Goal: Use online tool/utility: Utilize a website feature to perform a specific function

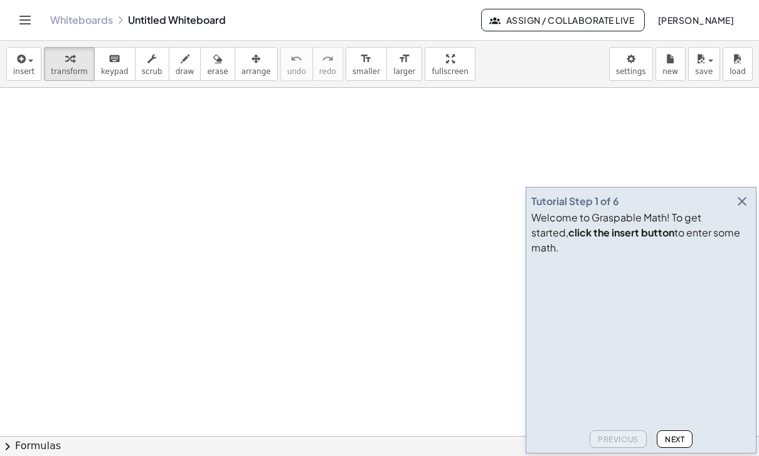
click at [747, 209] on icon "button" at bounding box center [742, 201] width 15 height 15
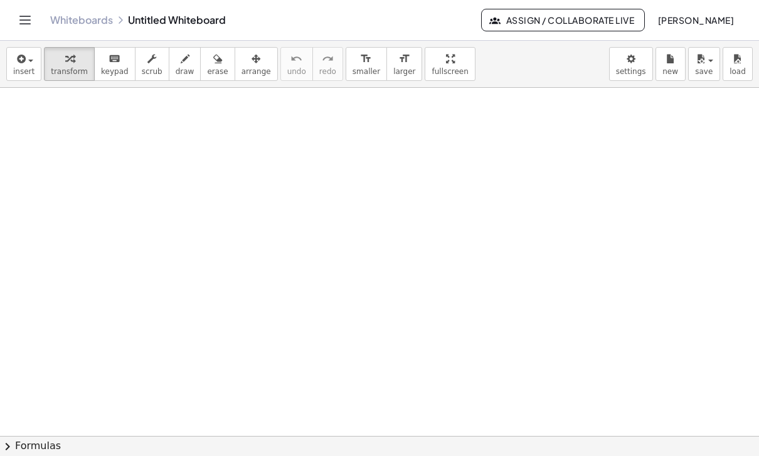
click at [21, 63] on icon "button" at bounding box center [19, 58] width 11 height 15
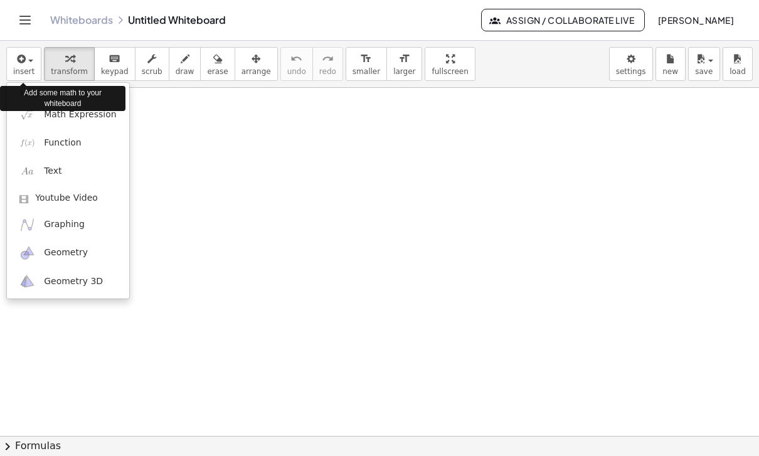
click at [96, 119] on span "Math Expression" at bounding box center [80, 115] width 72 height 13
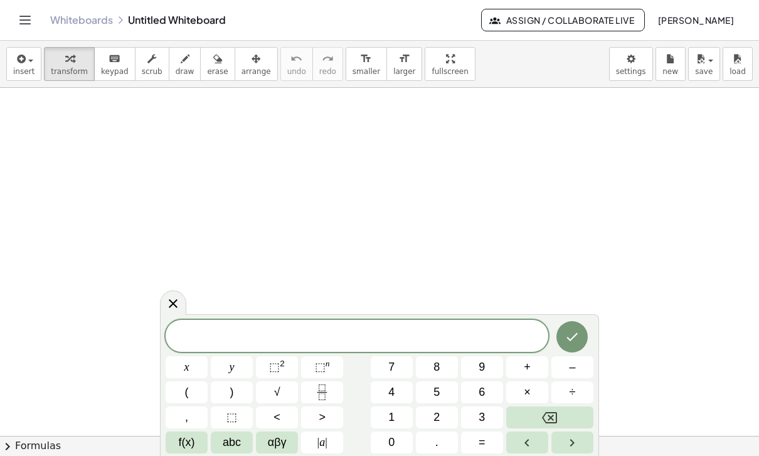
click at [584, 367] on button "–" at bounding box center [573, 367] width 42 height 22
click at [405, 394] on button "4" at bounding box center [392, 393] width 42 height 22
click at [190, 373] on button "x" at bounding box center [187, 367] width 42 height 22
click at [533, 387] on button "×" at bounding box center [527, 393] width 42 height 22
click at [560, 418] on button "Backspace" at bounding box center [549, 418] width 87 height 22
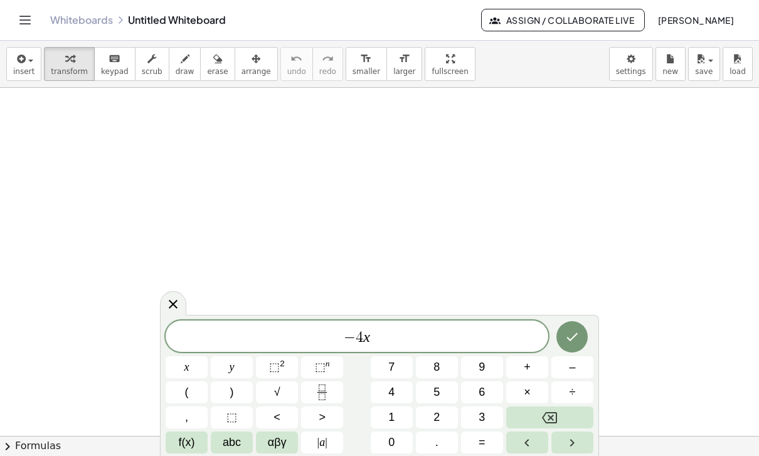
click at [533, 367] on button "+" at bounding box center [527, 367] width 42 height 22
click at [493, 420] on button "3" at bounding box center [482, 418] width 42 height 22
click at [189, 369] on span "x" at bounding box center [186, 367] width 5 height 17
click at [489, 437] on button "=" at bounding box center [482, 443] width 42 height 22
click at [438, 410] on span "2" at bounding box center [437, 417] width 6 height 17
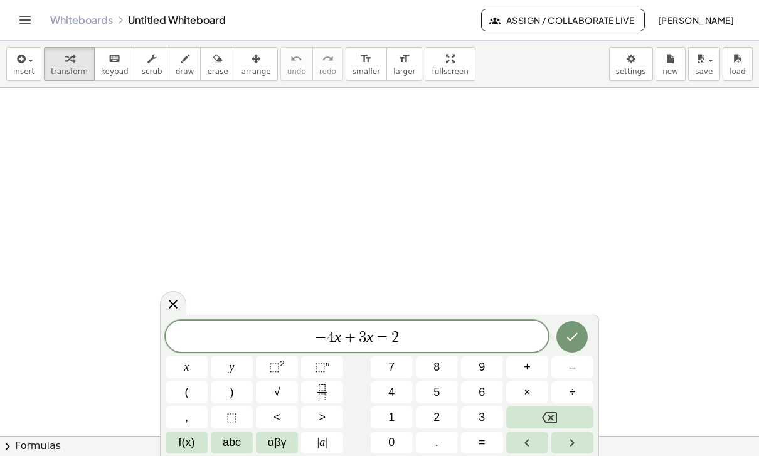
click at [575, 336] on icon "Done" at bounding box center [572, 337] width 11 height 8
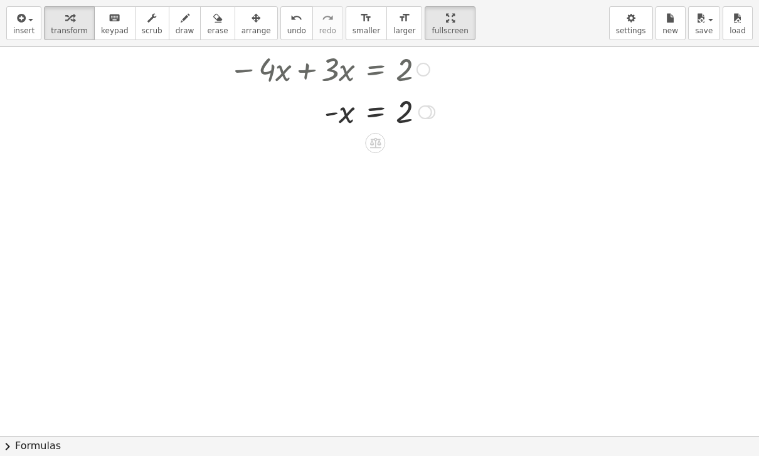
scroll to position [1, 0]
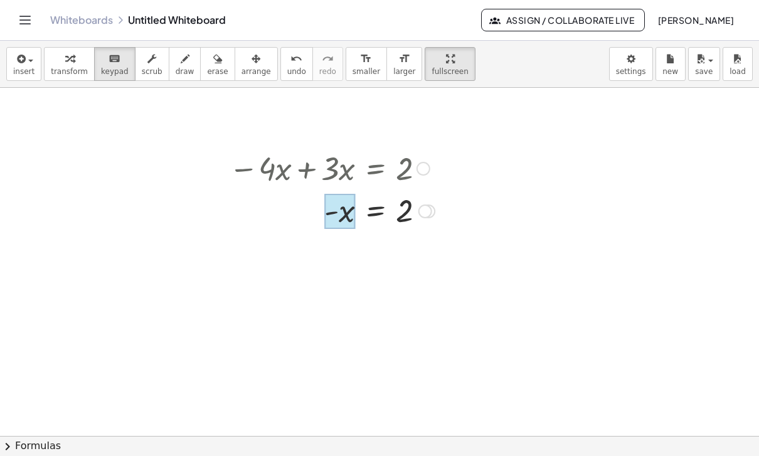
click at [339, 210] on div at bounding box center [339, 211] width 31 height 35
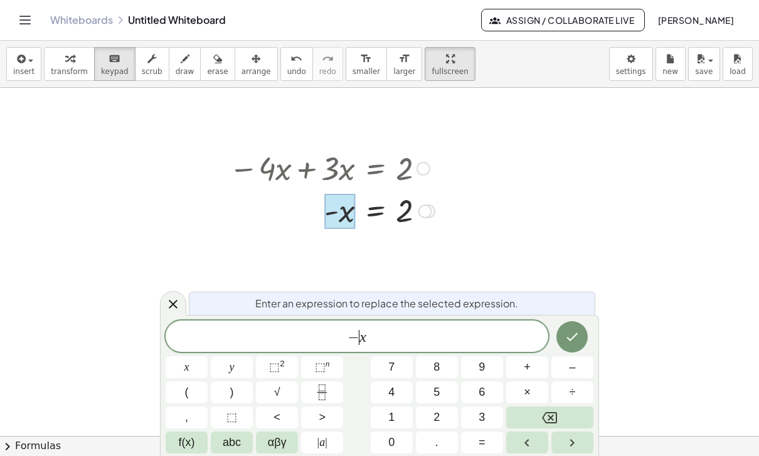
click at [398, 417] on button "1" at bounding box center [392, 418] width 42 height 22
click at [581, 333] on button "Done" at bounding box center [572, 336] width 31 height 31
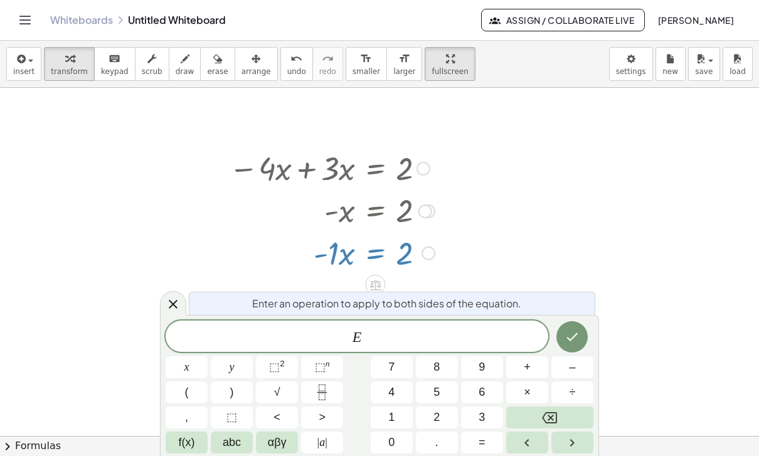
click at [170, 326] on div "E" at bounding box center [357, 336] width 383 height 31
click at [171, 305] on icon at bounding box center [173, 304] width 15 height 15
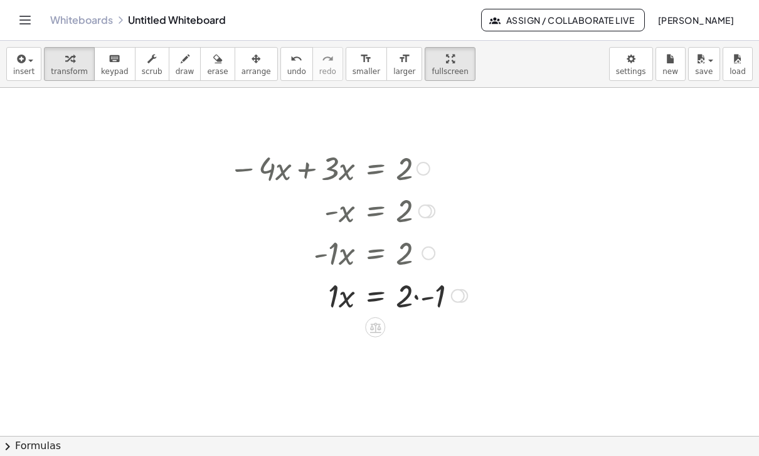
click at [375, 217] on div at bounding box center [348, 210] width 251 height 41
click at [388, 211] on div at bounding box center [348, 210] width 251 height 41
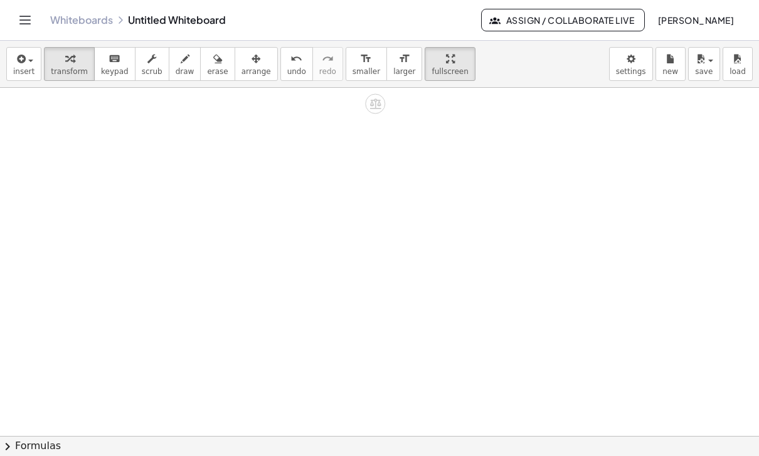
scroll to position [211, 0]
click at [21, 63] on icon "button" at bounding box center [19, 58] width 11 height 15
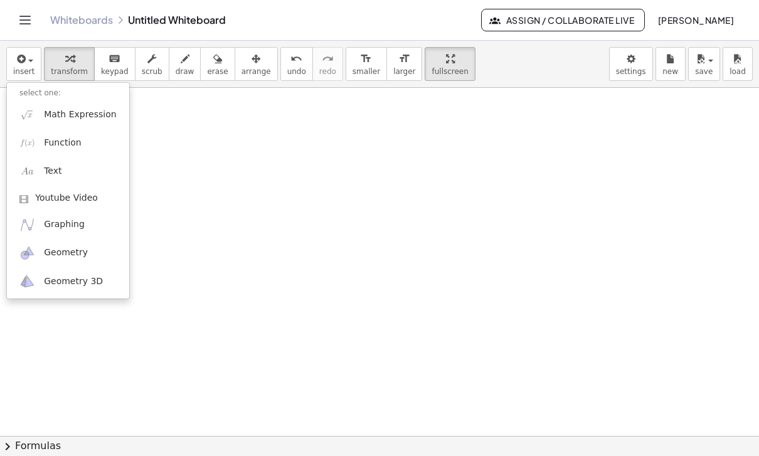
click at [85, 110] on span "Math Expression" at bounding box center [80, 115] width 72 height 13
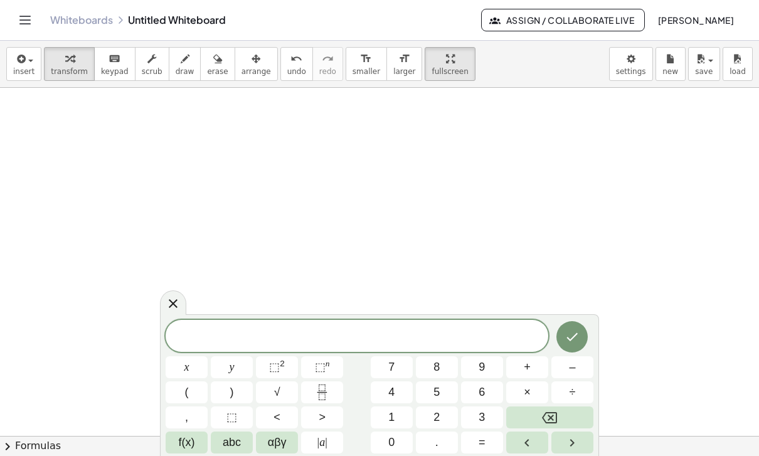
click at [241, 442] on span "abc" at bounding box center [232, 442] width 18 height 17
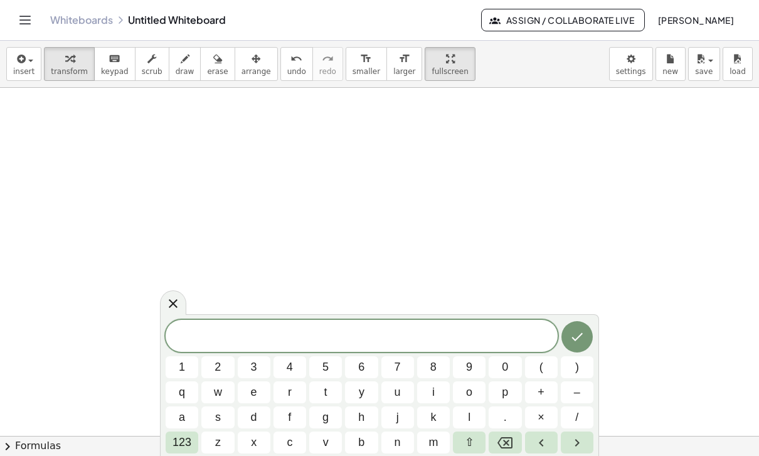
click at [443, 439] on button "m" at bounding box center [433, 443] width 33 height 22
click at [356, 343] on var "m" at bounding box center [361, 337] width 11 height 16
click at [400, 363] on span "7" at bounding box center [398, 367] width 6 height 17
click at [440, 336] on span "7 ​ m" at bounding box center [362, 338] width 392 height 18
click at [296, 366] on button "4" at bounding box center [290, 367] width 33 height 22
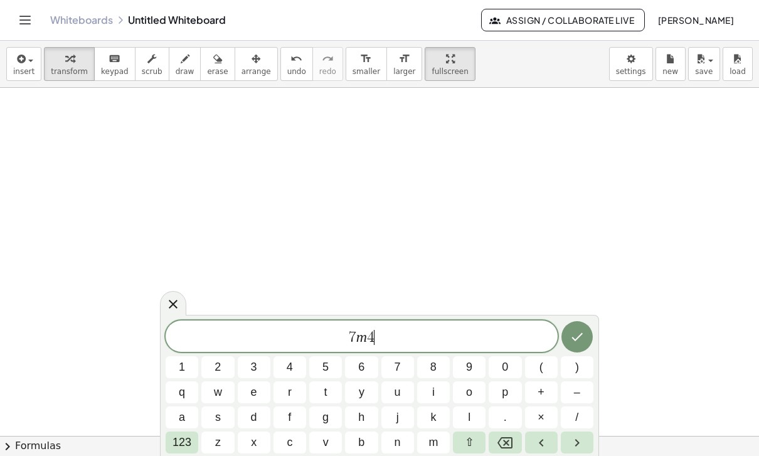
click at [508, 439] on icon "Backspace" at bounding box center [505, 442] width 15 height 15
click at [583, 388] on button "–" at bounding box center [577, 393] width 33 height 22
click at [294, 365] on button "4" at bounding box center [290, 367] width 33 height 22
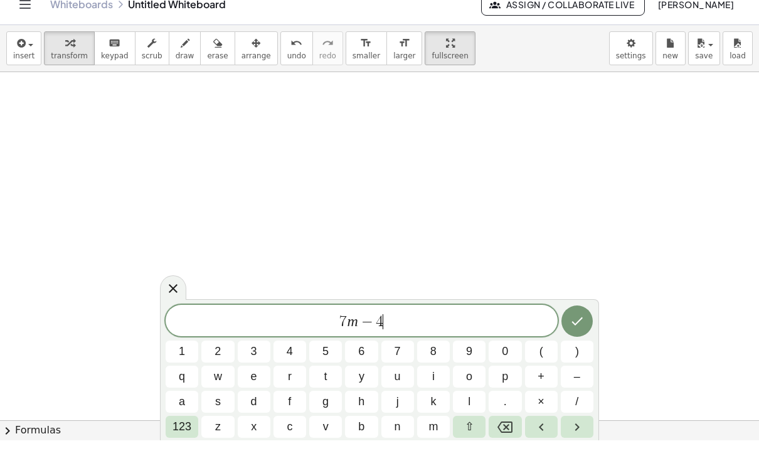
click at [580, 382] on button "–" at bounding box center [577, 393] width 33 height 22
click at [478, 356] on button "9" at bounding box center [469, 367] width 33 height 22
click at [437, 434] on span "m" at bounding box center [433, 442] width 9 height 17
click at [587, 382] on button "–" at bounding box center [577, 393] width 33 height 22
click at [253, 359] on span "3" at bounding box center [254, 367] width 6 height 17
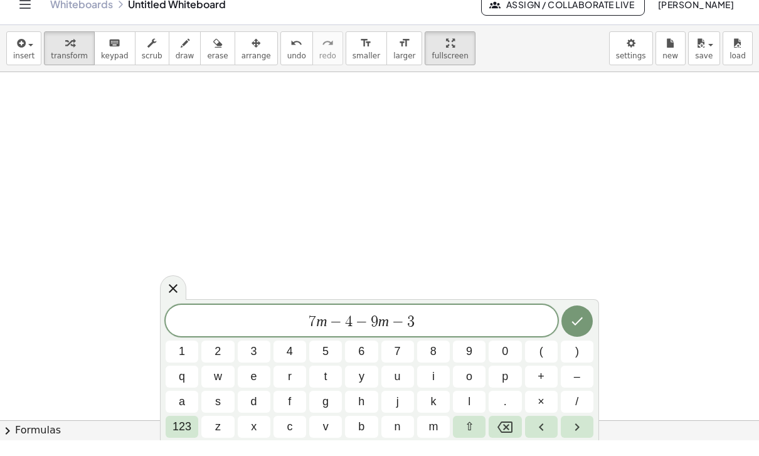
click at [366, 356] on button "6" at bounding box center [361, 367] width 33 height 22
click at [184, 434] on span "123" at bounding box center [182, 442] width 19 height 17
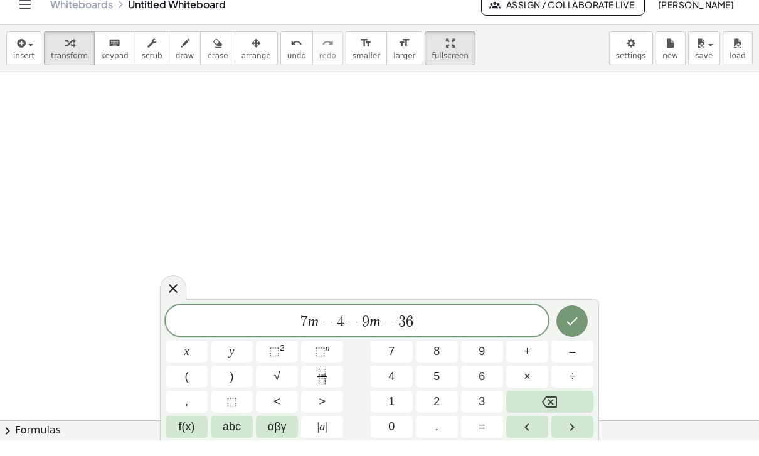
click at [492, 432] on button "=" at bounding box center [482, 443] width 42 height 22
click at [396, 432] on button "0" at bounding box center [392, 443] width 42 height 22
click at [575, 329] on icon "Done" at bounding box center [572, 336] width 15 height 15
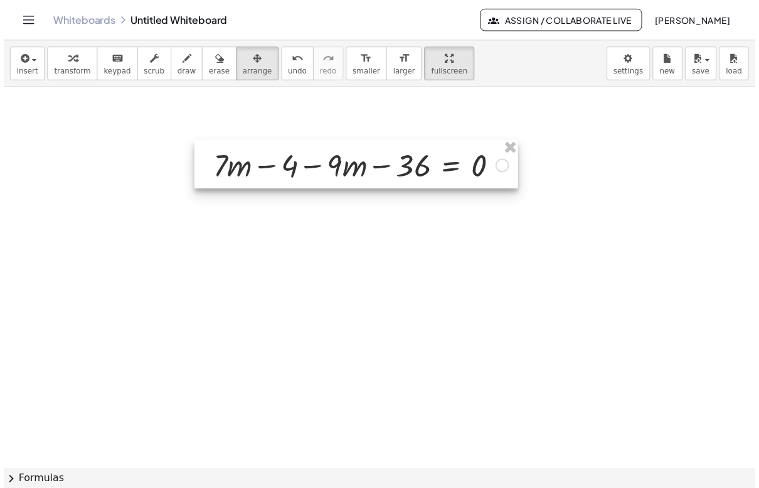
scroll to position [0, 0]
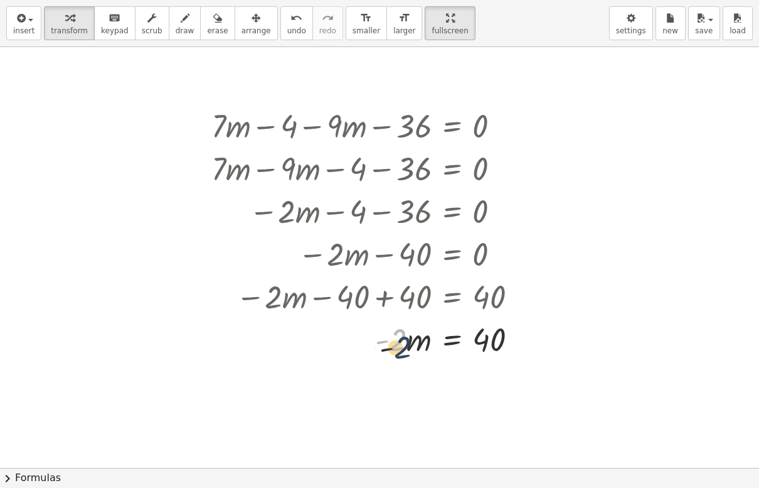
click at [402, 357] on div at bounding box center [369, 338] width 328 height 43
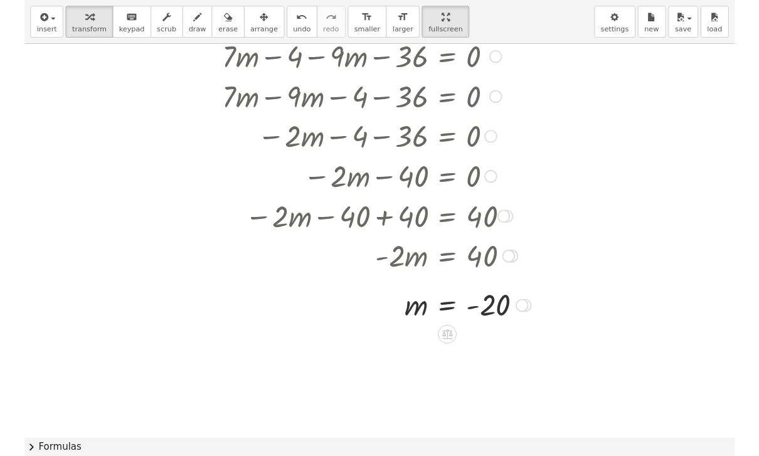
scroll to position [3, 0]
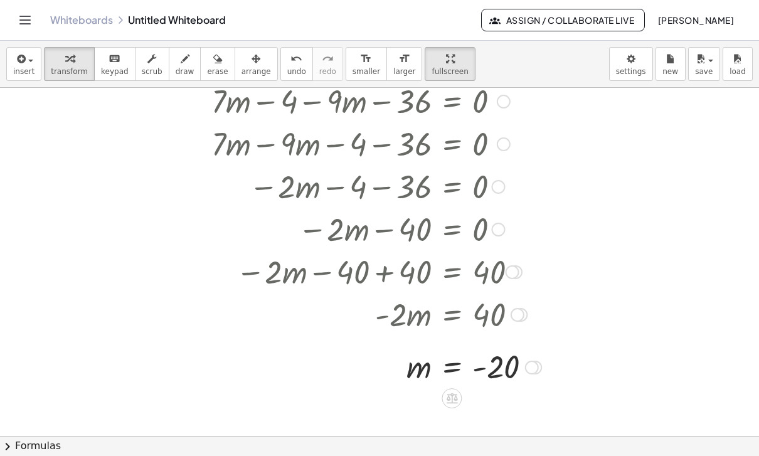
click at [427, 226] on div at bounding box center [376, 228] width 343 height 43
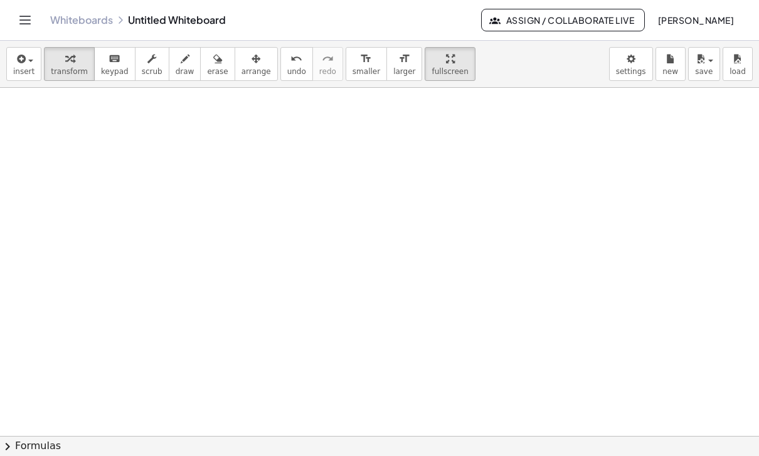
scroll to position [627, 0]
click at [24, 68] on span "insert" at bounding box center [23, 71] width 21 height 9
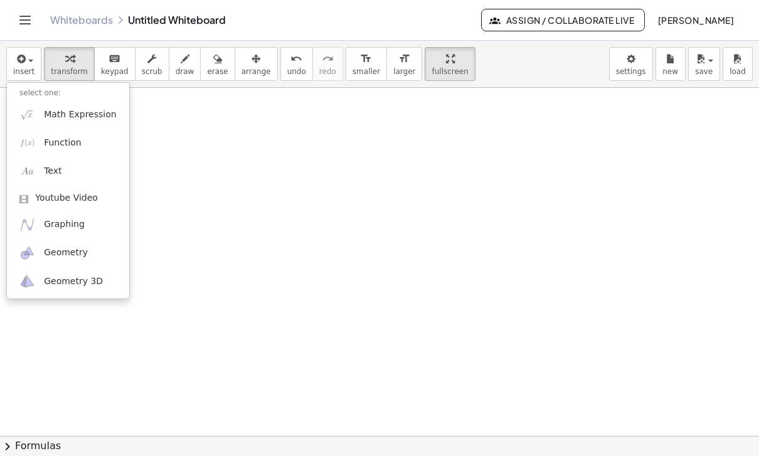
click at [90, 109] on span "Math Expression" at bounding box center [80, 115] width 72 height 13
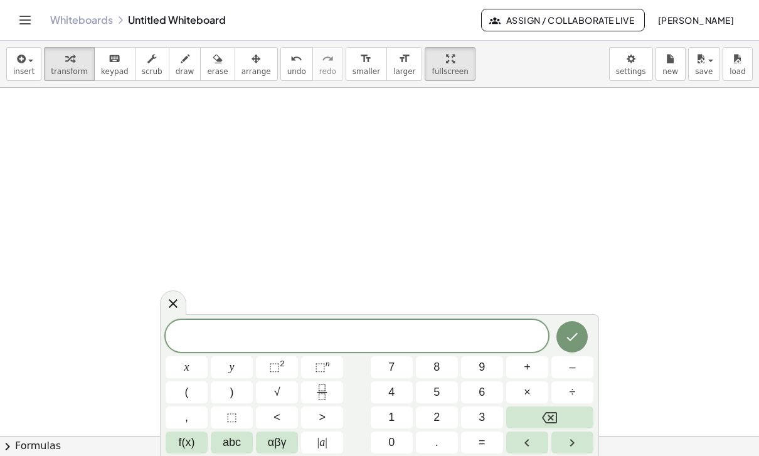
click at [183, 392] on button "(" at bounding box center [187, 393] width 42 height 22
click at [440, 416] on span "2" at bounding box center [437, 417] width 6 height 17
click at [188, 370] on span "x" at bounding box center [186, 367] width 5 height 17
click at [530, 361] on span "+" at bounding box center [527, 367] width 7 height 17
click at [395, 415] on span "1" at bounding box center [391, 417] width 6 height 17
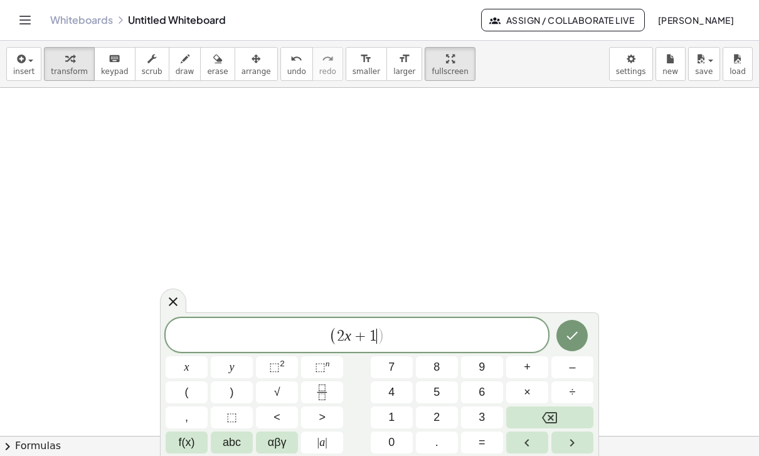
click at [230, 386] on span ")" at bounding box center [232, 392] width 4 height 17
click at [479, 440] on span "=" at bounding box center [482, 442] width 7 height 17
click at [436, 416] on span "2" at bounding box center [437, 417] width 6 height 17
click at [486, 388] on button "6" at bounding box center [482, 393] width 42 height 22
click at [569, 336] on icon "Done" at bounding box center [572, 335] width 15 height 15
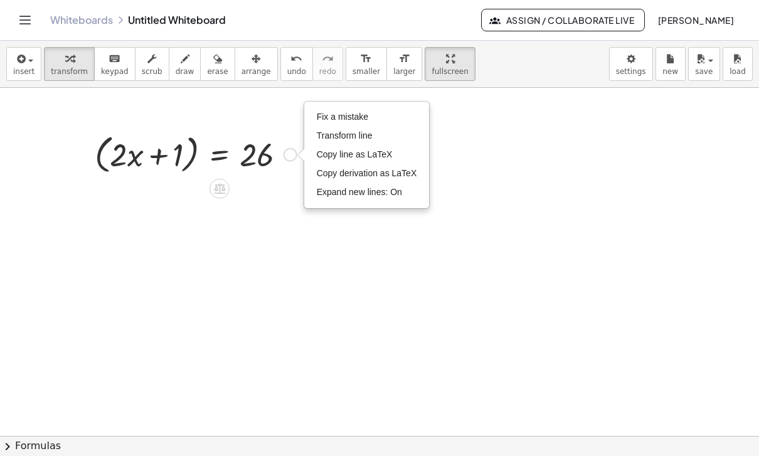
click at [21, 70] on span "insert" at bounding box center [23, 71] width 21 height 9
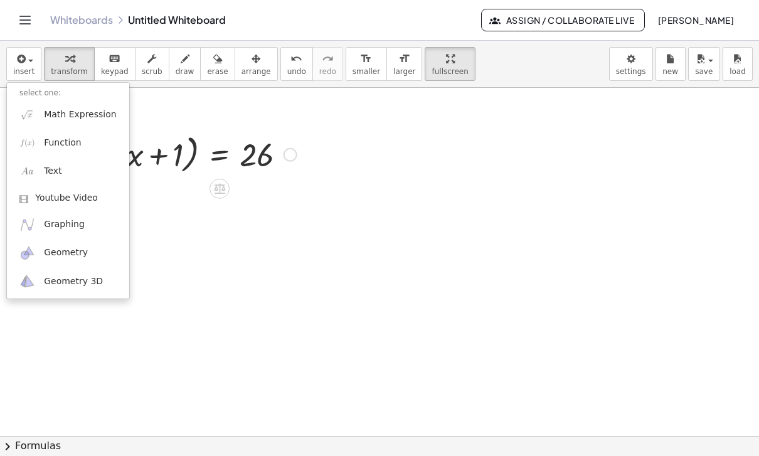
click at [247, 152] on div at bounding box center [379, 228] width 759 height 456
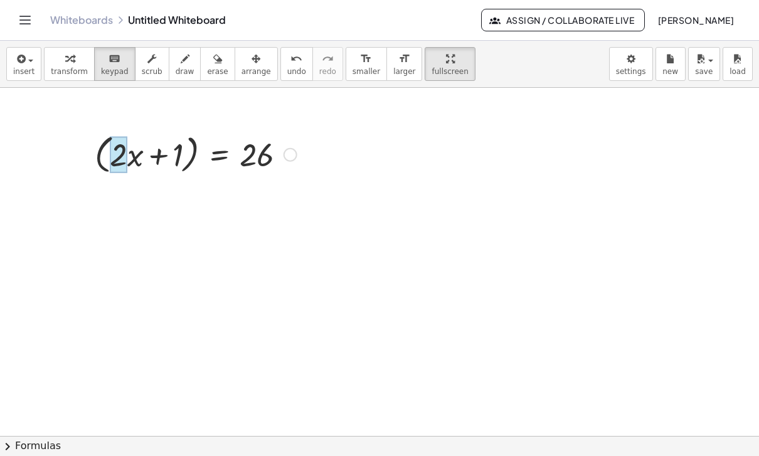
click at [114, 155] on div at bounding box center [118, 155] width 17 height 36
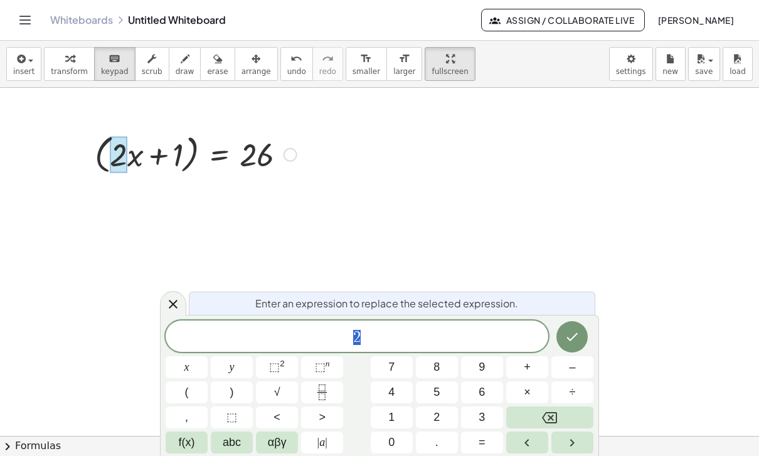
click at [102, 158] on div at bounding box center [195, 154] width 215 height 48
click at [226, 147] on div at bounding box center [195, 154] width 215 height 48
click at [166, 299] on icon at bounding box center [173, 304] width 15 height 15
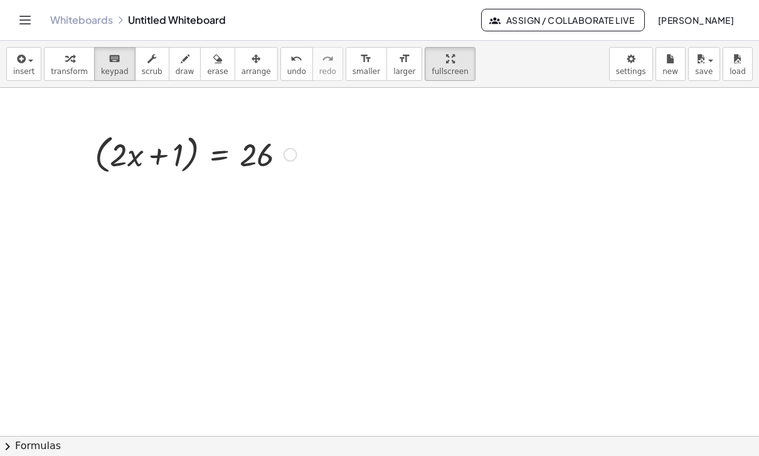
click at [93, 151] on div at bounding box center [85, 154] width 19 height 54
click at [108, 156] on div at bounding box center [195, 154] width 215 height 48
click at [203, 157] on div at bounding box center [195, 154] width 215 height 48
click at [202, 157] on div at bounding box center [195, 154] width 215 height 48
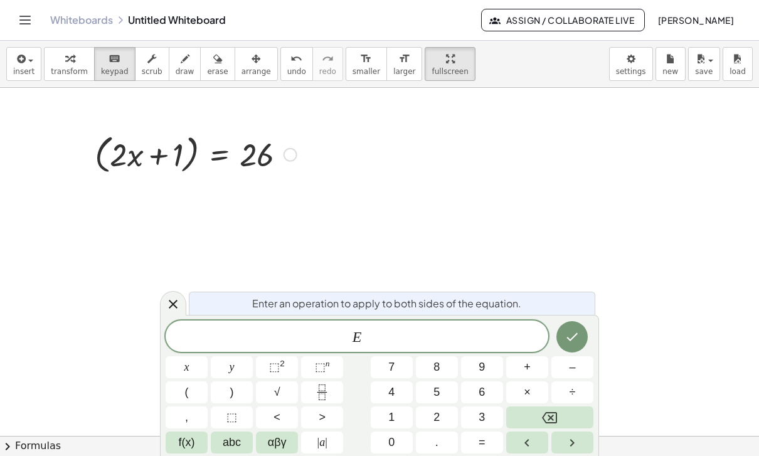
click at [174, 303] on icon at bounding box center [173, 304] width 9 height 9
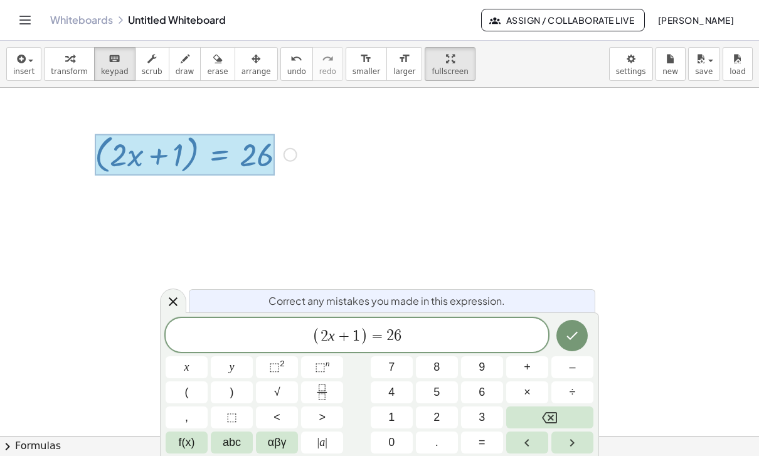
click at [296, 339] on span "( 2 x + 1 ) = 2 6" at bounding box center [357, 336] width 383 height 21
click at [433, 414] on button "2" at bounding box center [437, 418] width 42 height 22
click at [580, 331] on icon "Done" at bounding box center [572, 335] width 15 height 15
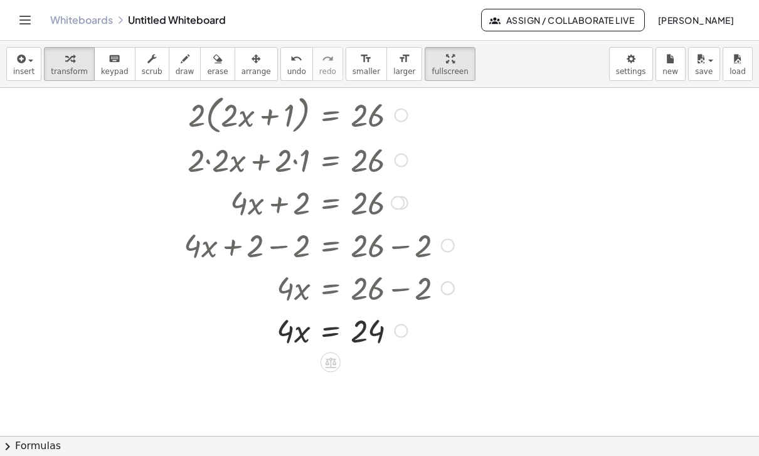
scroll to position [670, 0]
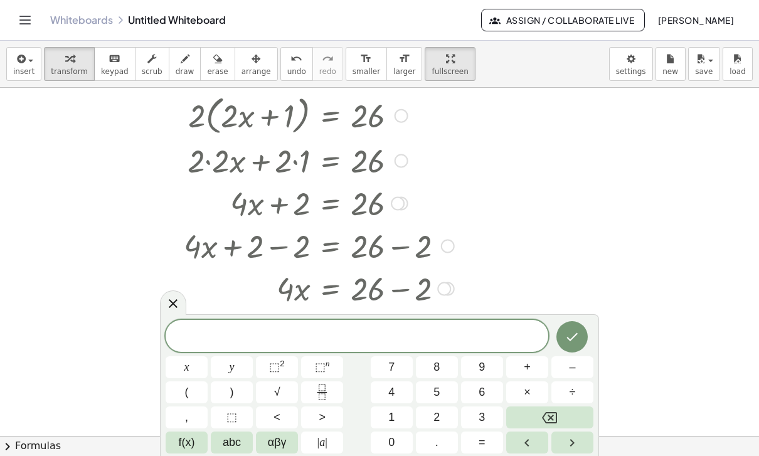
click at [504, 339] on span at bounding box center [357, 337] width 383 height 19
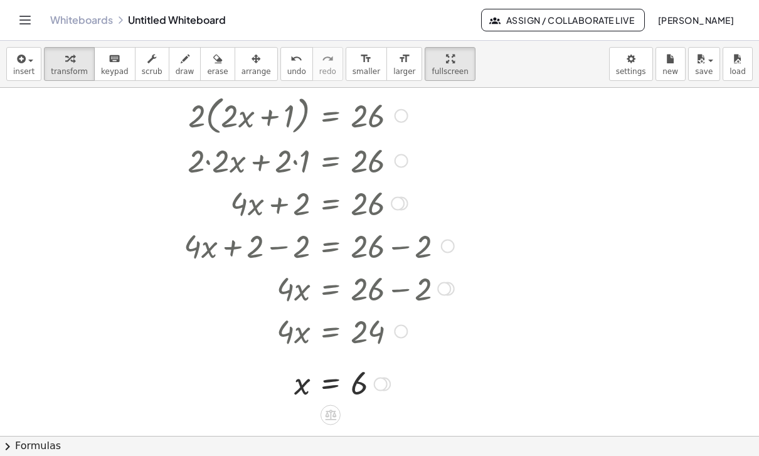
click at [28, 68] on span "insert" at bounding box center [23, 71] width 21 height 9
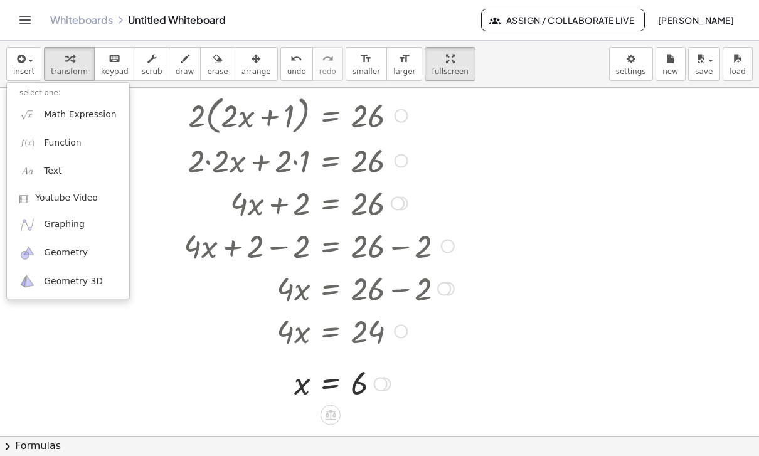
click at [403, 112] on div at bounding box center [379, 228] width 759 height 456
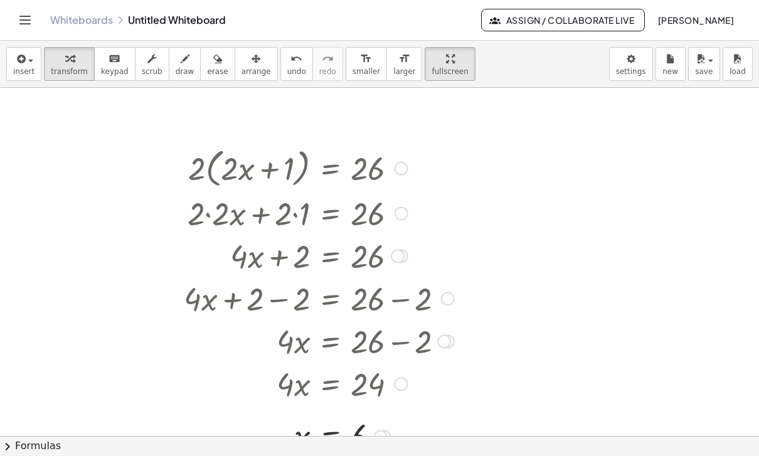
scroll to position [618, 0]
click at [382, 166] on div at bounding box center [319, 166] width 283 height 48
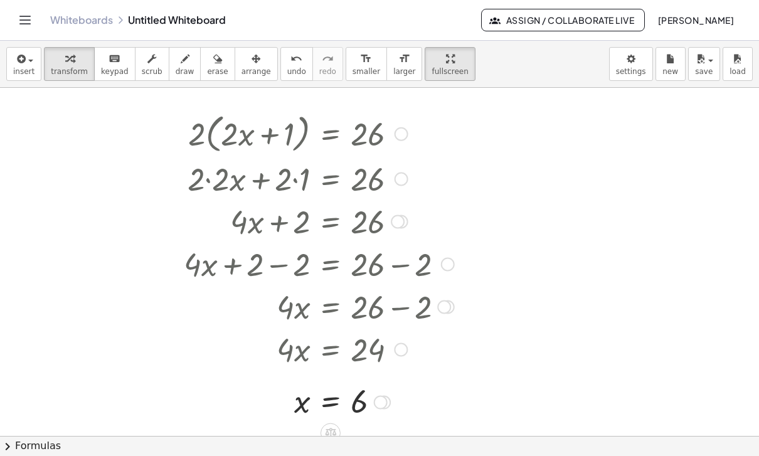
scroll to position [652, 0]
click at [31, 62] on div "button" at bounding box center [23, 58] width 21 height 15
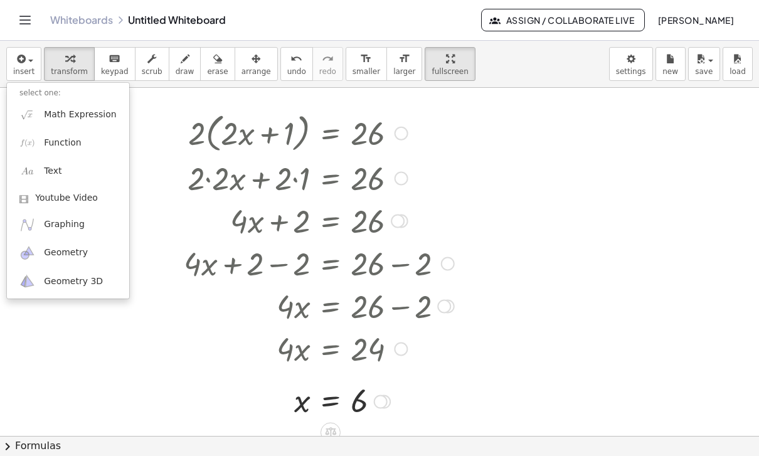
click at [92, 119] on link "Math Expression" at bounding box center [68, 114] width 122 height 28
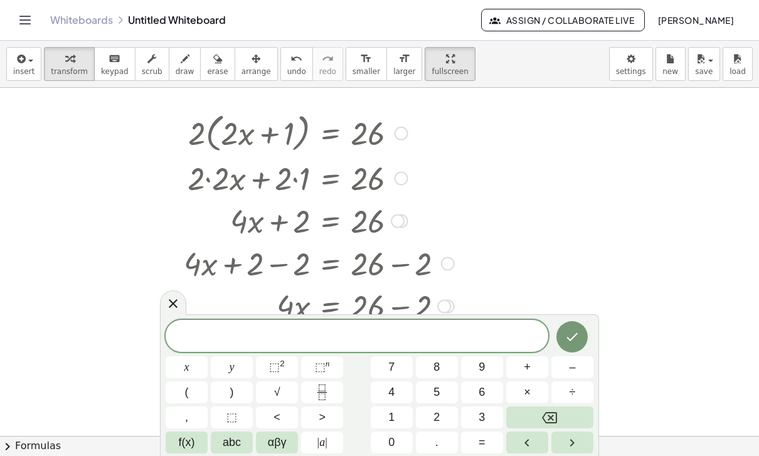
click at [451, 420] on button "2" at bounding box center [437, 418] width 42 height 22
click at [188, 395] on span "(" at bounding box center [187, 392] width 4 height 17
click at [437, 409] on span "2" at bounding box center [437, 417] width 6 height 17
click at [190, 370] on button "x" at bounding box center [187, 367] width 42 height 22
click at [533, 369] on button "+" at bounding box center [527, 367] width 42 height 22
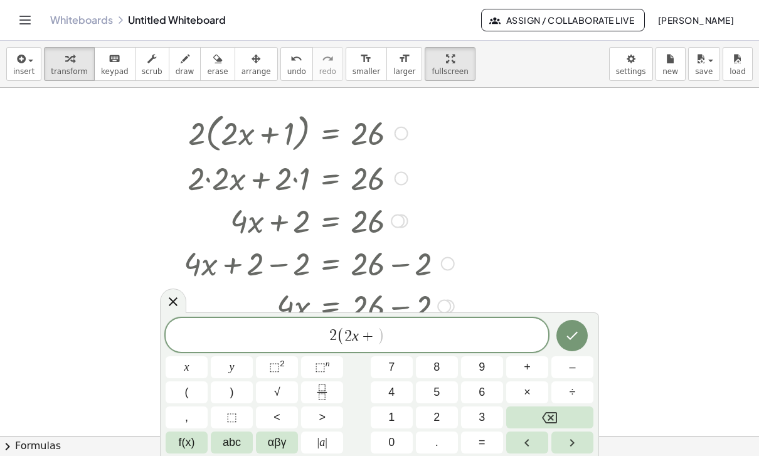
click at [394, 413] on span "1" at bounding box center [391, 417] width 6 height 17
click at [233, 391] on span ")" at bounding box center [232, 392] width 4 height 17
click at [484, 438] on span "=" at bounding box center [482, 442] width 7 height 17
click at [438, 414] on span "2" at bounding box center [437, 417] width 6 height 17
click at [485, 390] on span "6" at bounding box center [482, 392] width 6 height 17
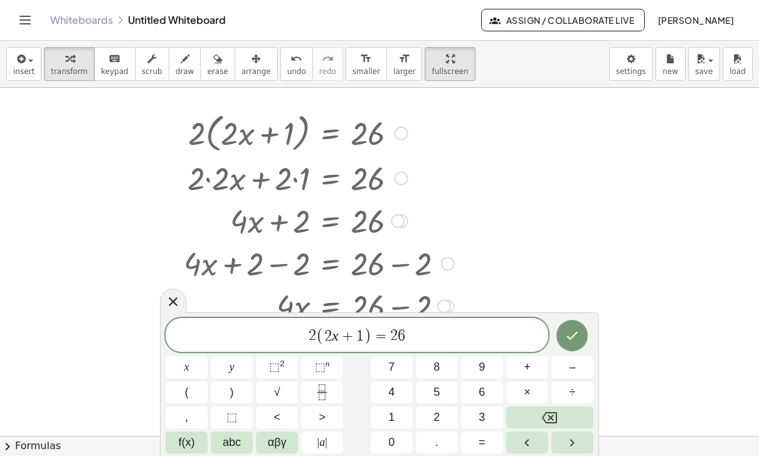
click at [574, 331] on icon "Done" at bounding box center [572, 335] width 15 height 15
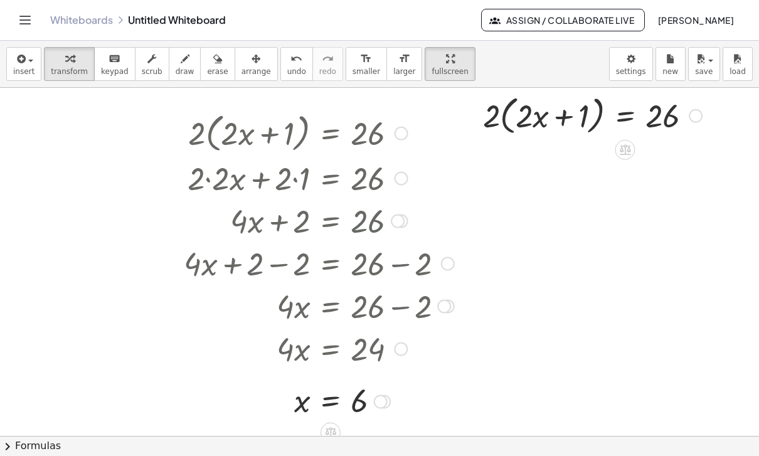
click at [384, 135] on div at bounding box center [319, 133] width 283 height 48
click at [435, 134] on div at bounding box center [319, 133] width 283 height 48
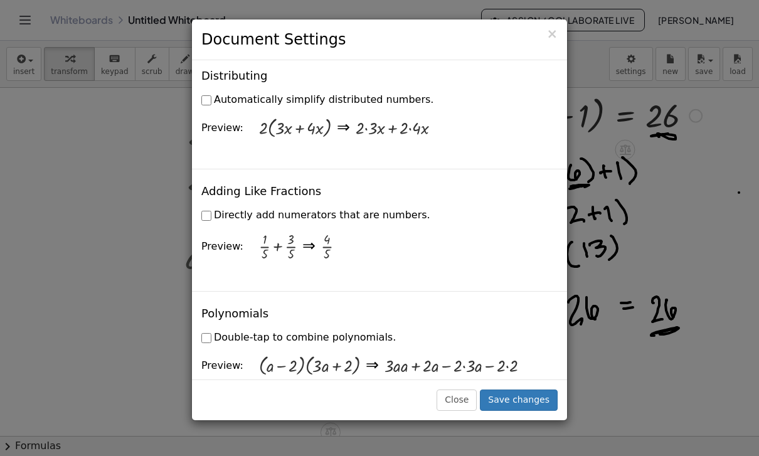
scroll to position [1010, 0]
click at [444, 411] on button "Close" at bounding box center [457, 400] width 40 height 21
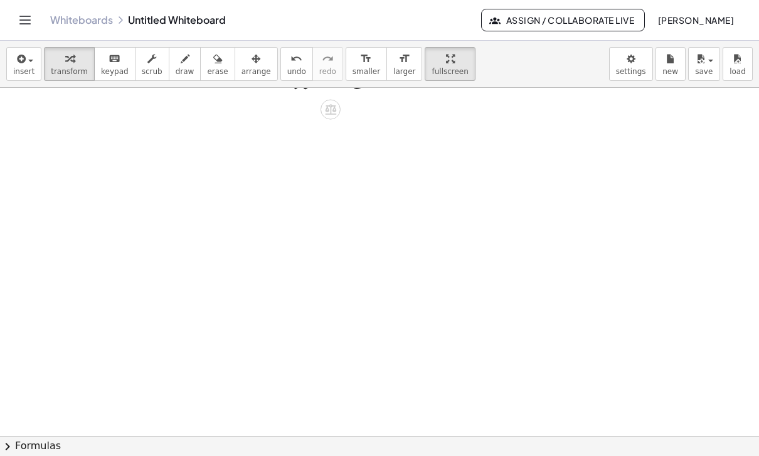
scroll to position [983, 0]
click at [17, 53] on icon "button" at bounding box center [19, 58] width 11 height 15
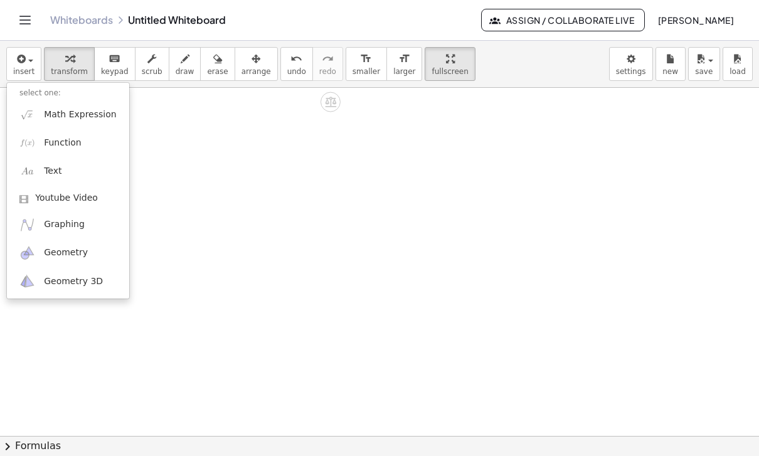
click at [94, 110] on span "Math Expression" at bounding box center [80, 115] width 72 height 13
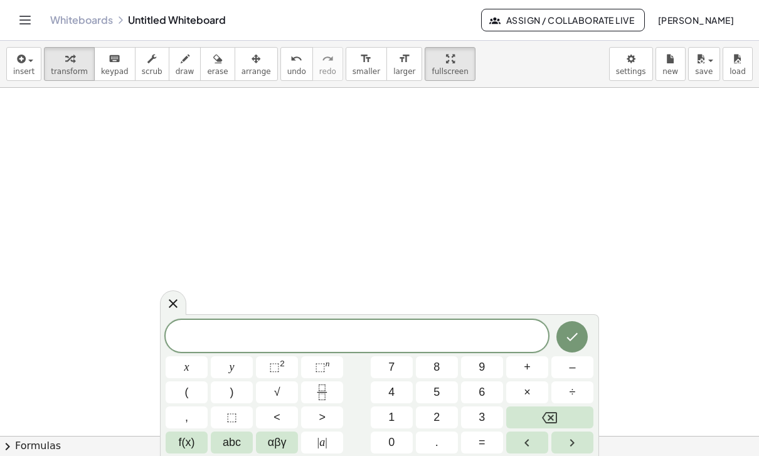
click at [322, 394] on icon "Fraction" at bounding box center [322, 393] width 16 height 16
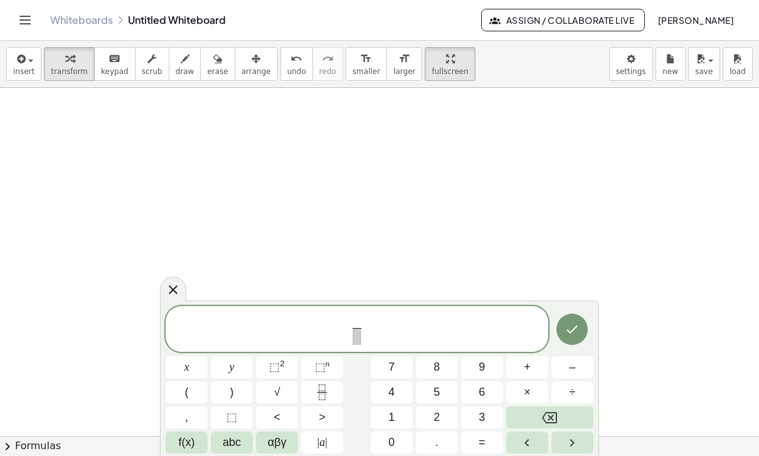
click at [392, 420] on span "1" at bounding box center [391, 417] width 6 height 17
click at [442, 397] on button "5" at bounding box center [437, 393] width 42 height 22
click at [557, 418] on icon "Backspace" at bounding box center [549, 417] width 15 height 11
click at [359, 339] on span at bounding box center [356, 336] width 9 height 17
click at [434, 392] on span "5" at bounding box center [437, 392] width 6 height 17
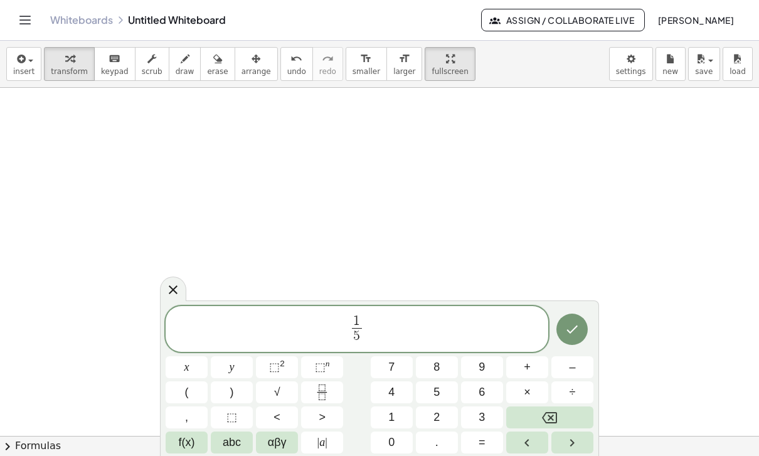
click at [383, 337] on span "1 5 ​ ​" at bounding box center [357, 330] width 383 height 33
click at [229, 448] on span "abc" at bounding box center [232, 442] width 18 height 17
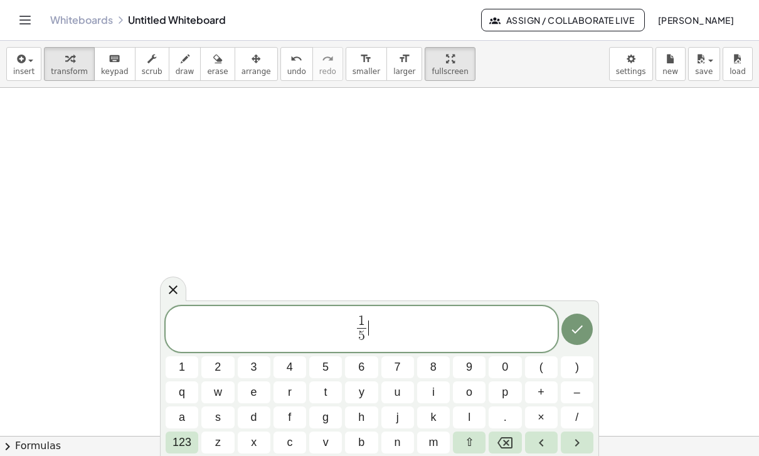
click at [434, 420] on span "k" at bounding box center [433, 417] width 6 height 17
click at [506, 439] on icon "Backspace" at bounding box center [505, 442] width 15 height 15
click at [535, 366] on button "(" at bounding box center [541, 367] width 33 height 22
click at [437, 412] on button "k" at bounding box center [433, 418] width 33 height 22
click at [579, 393] on span "–" at bounding box center [577, 392] width 6 height 17
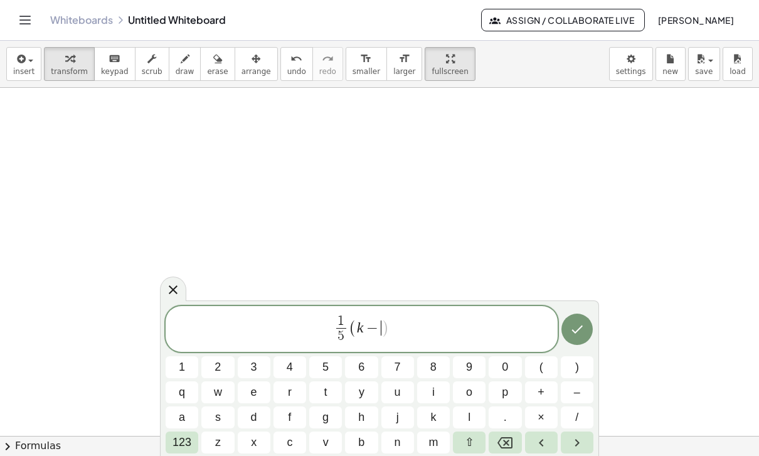
click at [256, 366] on span "3" at bounding box center [254, 367] width 6 height 17
click at [575, 368] on span ")" at bounding box center [577, 367] width 4 height 17
click at [186, 446] on span "123" at bounding box center [182, 442] width 19 height 17
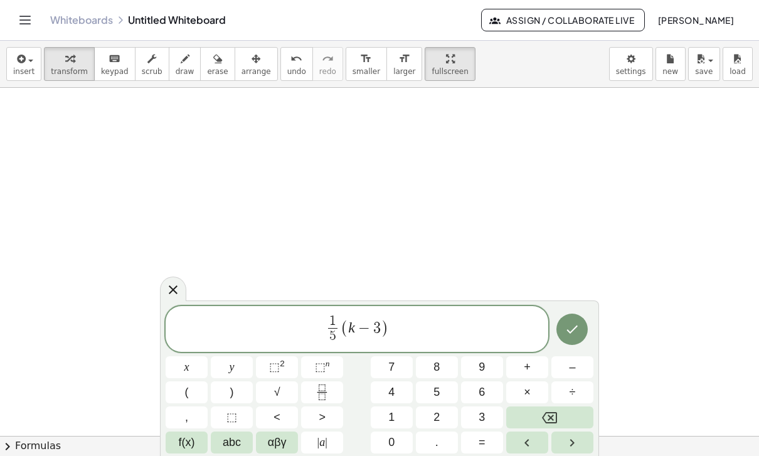
click at [480, 445] on span "=" at bounding box center [482, 442] width 7 height 17
click at [323, 393] on icon "Fraction" at bounding box center [322, 393] width 16 height 16
click at [477, 416] on button "3" at bounding box center [482, 418] width 42 height 22
click at [399, 339] on span at bounding box center [397, 336] width 9 height 17
click at [394, 392] on span "4" at bounding box center [391, 392] width 6 height 17
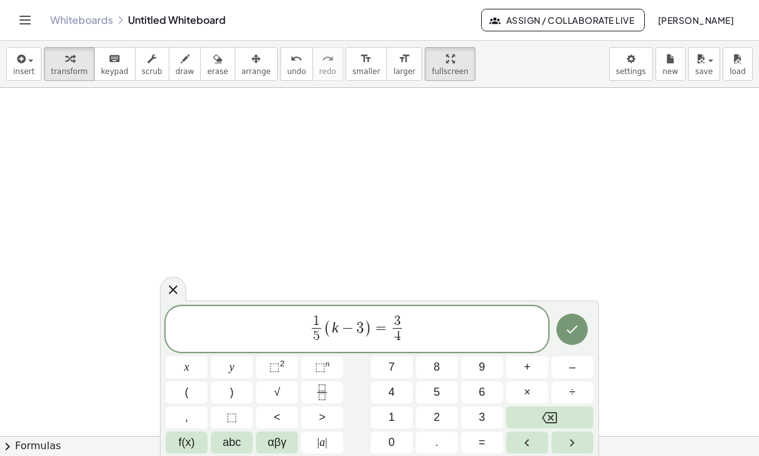
click at [567, 333] on icon "Done" at bounding box center [572, 329] width 15 height 15
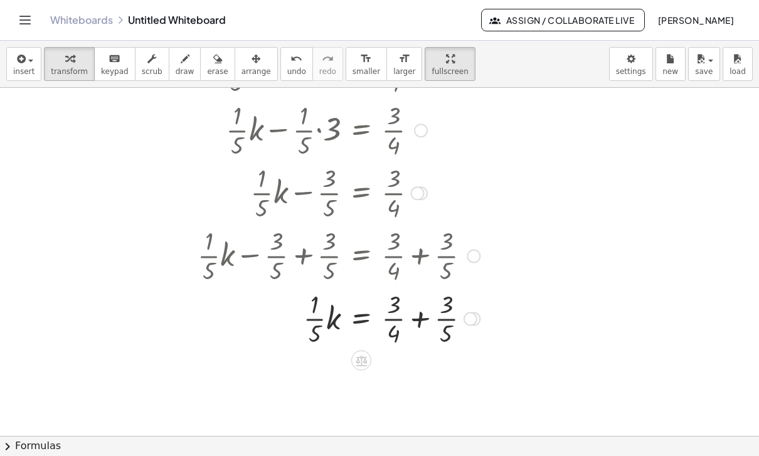
scroll to position [1081, 0]
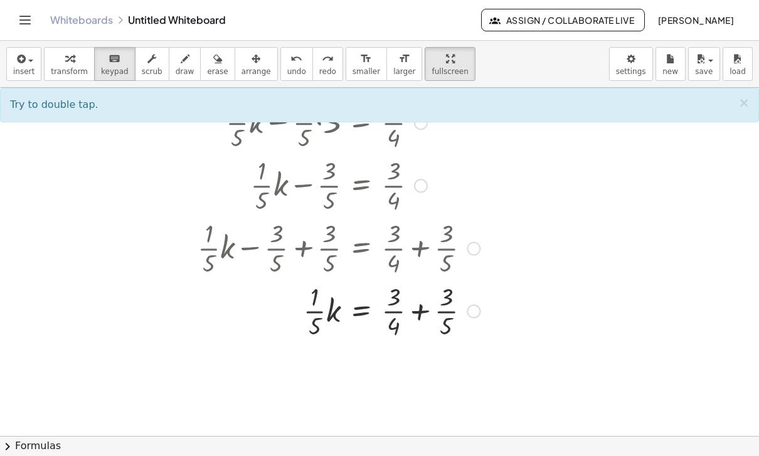
click at [387, 312] on div at bounding box center [338, 310] width 295 height 63
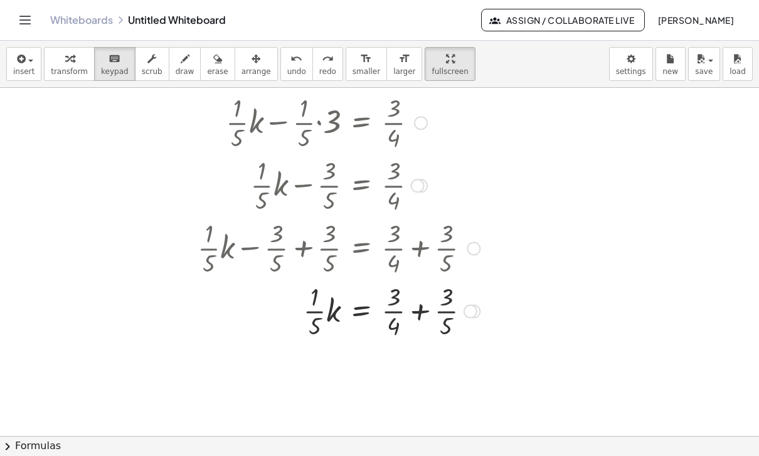
click at [382, 303] on div at bounding box center [338, 310] width 295 height 63
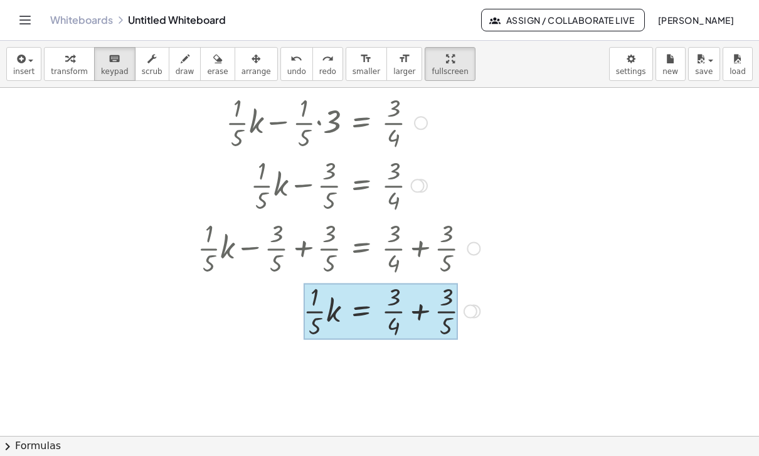
click at [371, 309] on div at bounding box center [381, 312] width 155 height 56
click at [391, 311] on div at bounding box center [381, 312] width 155 height 56
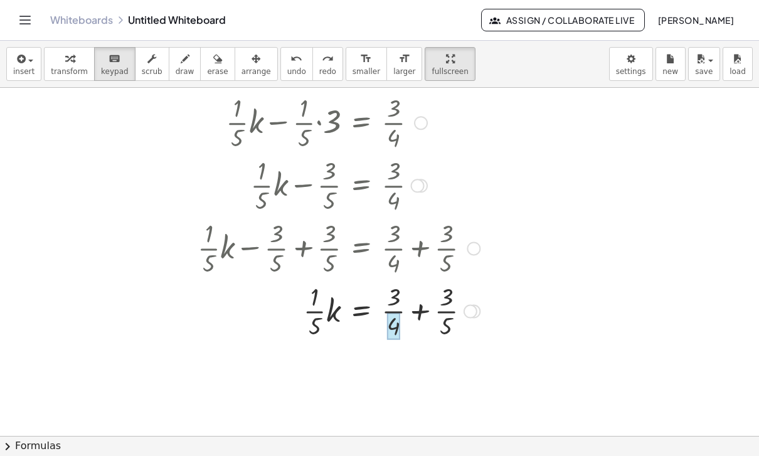
click at [386, 306] on div at bounding box center [338, 310] width 295 height 63
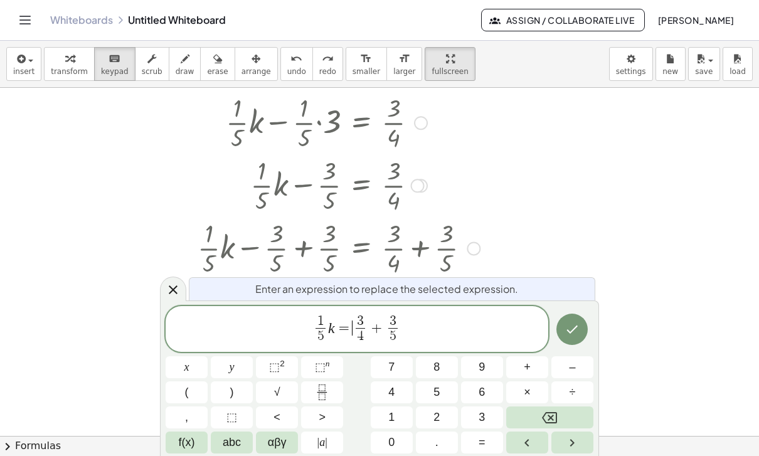
click at [326, 392] on rect "Fraction" at bounding box center [322, 392] width 9 height 1
click at [446, 396] on button "5" at bounding box center [437, 393] width 42 height 22
click at [355, 335] on span at bounding box center [352, 336] width 9 height 17
click at [444, 387] on button "5" at bounding box center [437, 393] width 42 height 22
click at [361, 327] on span "3 4 ​" at bounding box center [367, 330] width 15 height 31
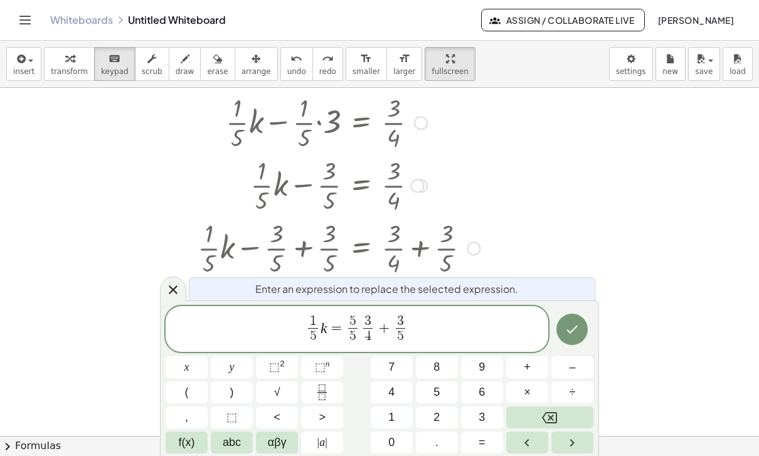
click at [526, 390] on span "×" at bounding box center [527, 392] width 7 height 17
click at [414, 328] on span "1 5 ​ k = 5 5 ​ · ​ 3 4 ​ + 3 5 ​" at bounding box center [357, 330] width 383 height 33
click at [397, 328] on span "1 5 ​ k = 5 5 ​ · 3 4 ​ + 3 5 ​ ​" at bounding box center [357, 330] width 383 height 33
click at [392, 393] on span "4" at bounding box center [391, 392] width 6 height 17
click at [558, 414] on button "Backspace" at bounding box center [549, 418] width 87 height 22
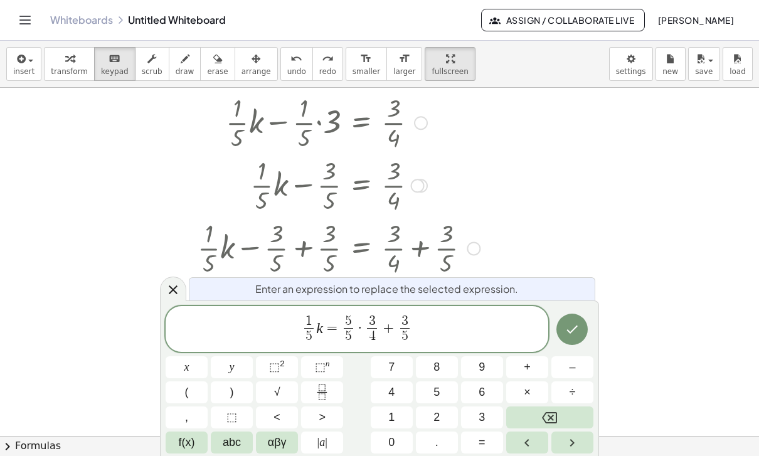
click at [329, 389] on icon "Fraction" at bounding box center [322, 393] width 16 height 16
click at [395, 390] on button "4" at bounding box center [392, 393] width 42 height 22
click at [401, 341] on span at bounding box center [397, 336] width 9 height 17
click at [393, 392] on span "4" at bounding box center [391, 392] width 6 height 17
click at [575, 440] on icon "Right arrow" at bounding box center [572, 442] width 15 height 15
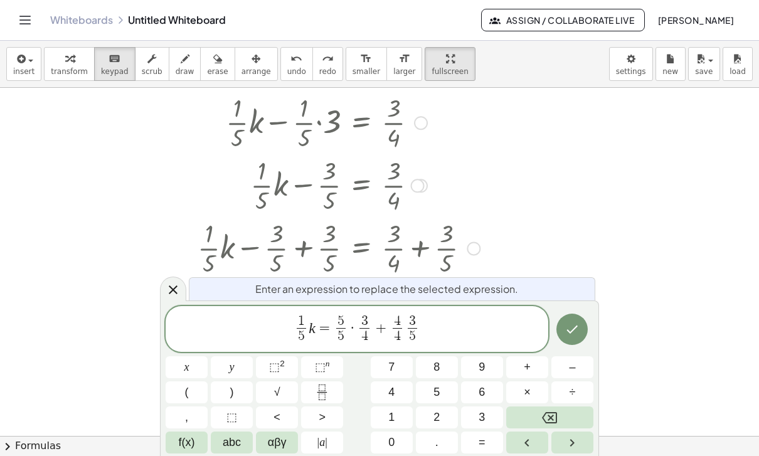
click at [523, 396] on button "×" at bounding box center [527, 393] width 42 height 22
click at [571, 330] on icon "Done" at bounding box center [572, 329] width 15 height 15
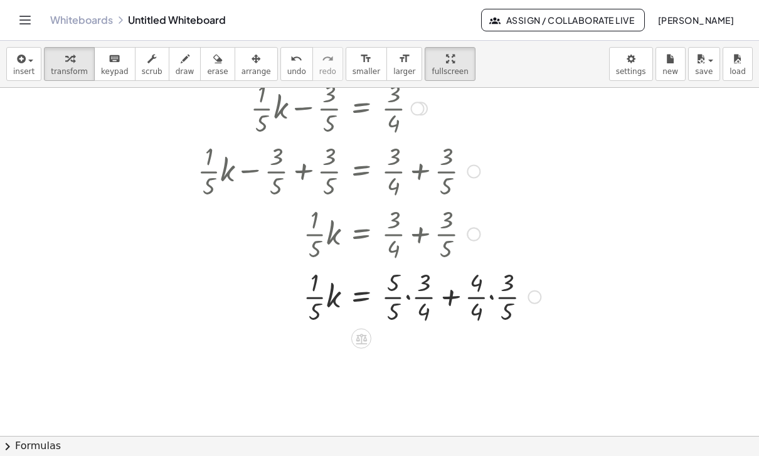
scroll to position [1162, 0]
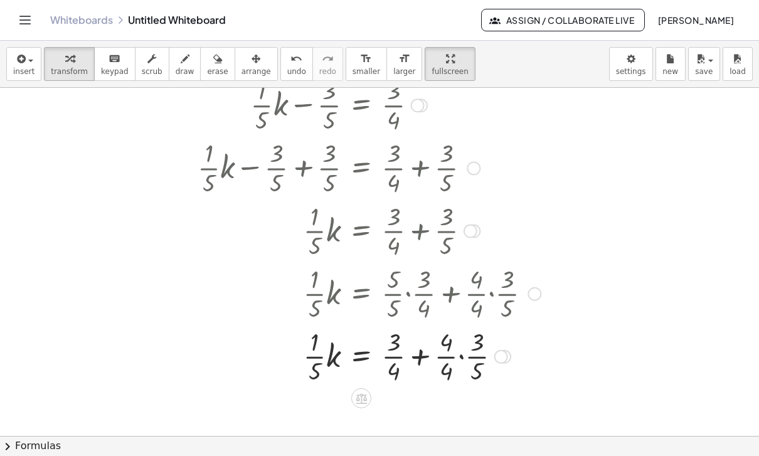
click at [267, 48] on button "arrange" at bounding box center [256, 64] width 43 height 34
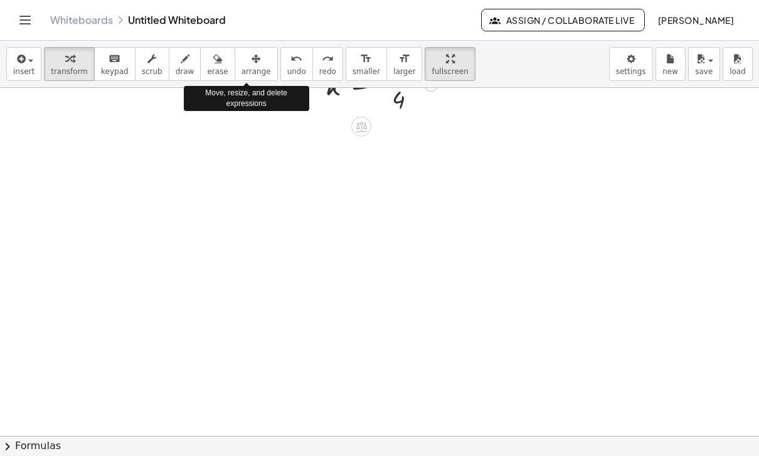
scroll to position [1863, 0]
click at [16, 67] on span "insert" at bounding box center [23, 71] width 21 height 9
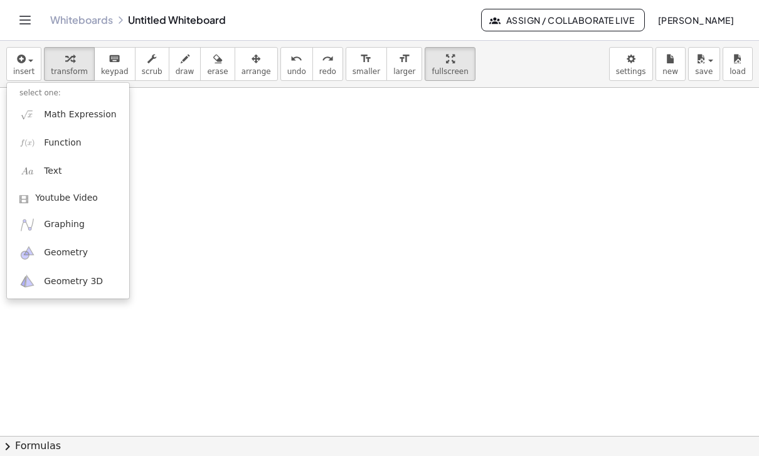
click at [95, 109] on span "Math Expression" at bounding box center [80, 115] width 72 height 13
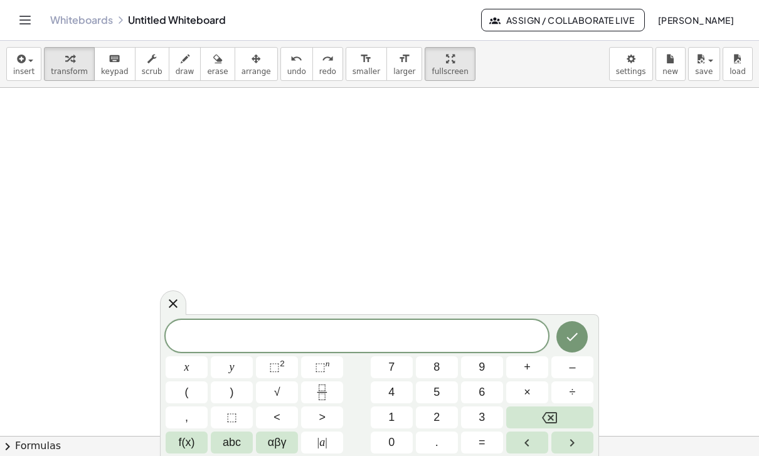
click at [488, 366] on button "9" at bounding box center [482, 367] width 42 height 22
click at [441, 417] on button "2" at bounding box center [437, 418] width 42 height 22
click at [477, 442] on button "=" at bounding box center [482, 443] width 42 height 22
click at [577, 368] on button "–" at bounding box center [573, 367] width 42 height 22
click at [398, 388] on button "4" at bounding box center [392, 393] width 42 height 22
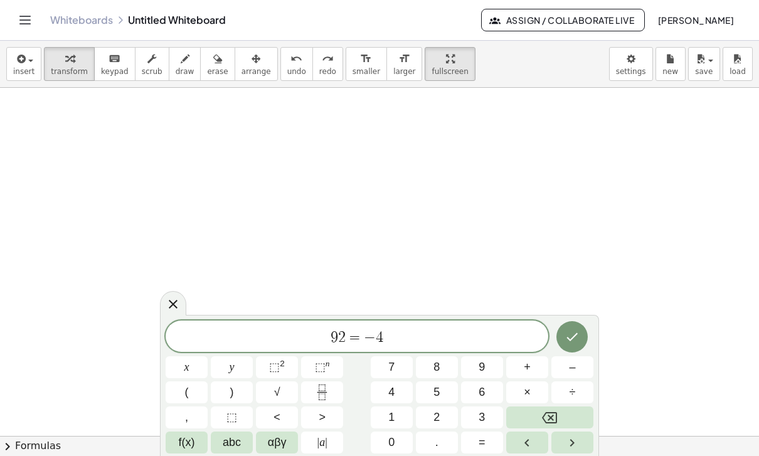
click at [195, 388] on button "(" at bounding box center [187, 393] width 42 height 22
click at [441, 415] on button "2" at bounding box center [437, 418] width 42 height 22
click at [238, 442] on span "abc" at bounding box center [232, 442] width 18 height 17
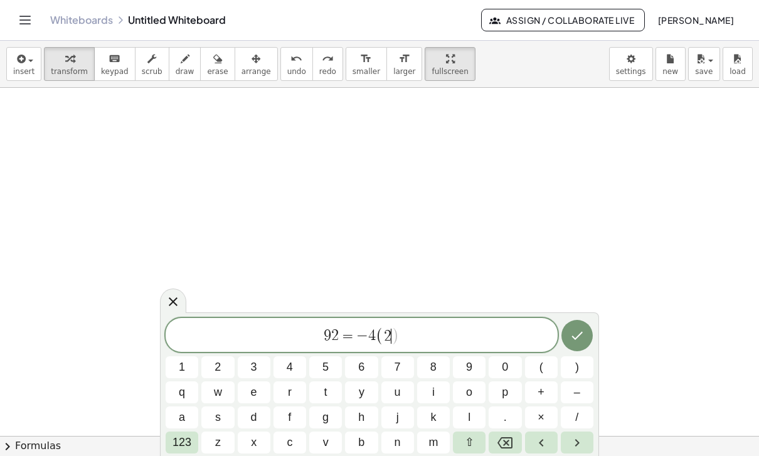
click at [294, 391] on button "r" at bounding box center [290, 393] width 33 height 22
click at [582, 390] on button "–" at bounding box center [577, 393] width 33 height 22
click at [329, 361] on span "5" at bounding box center [326, 367] width 6 height 17
click at [580, 364] on button ")" at bounding box center [577, 367] width 33 height 22
click at [578, 334] on icon "Done" at bounding box center [577, 335] width 15 height 15
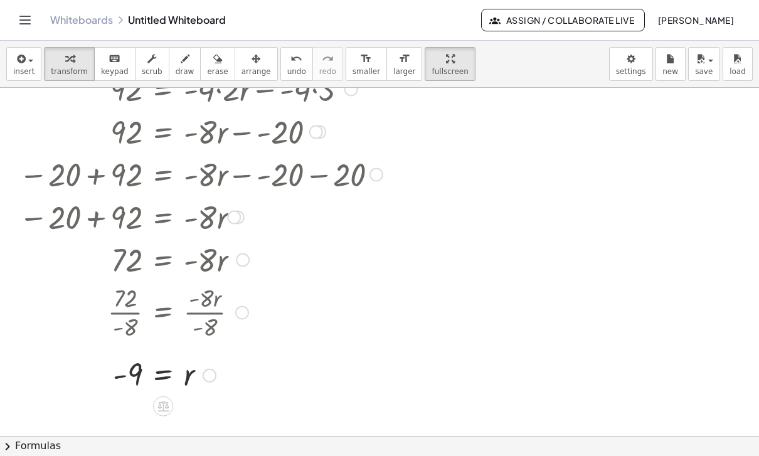
scroll to position [1970, 0]
